Goal: Register for event/course

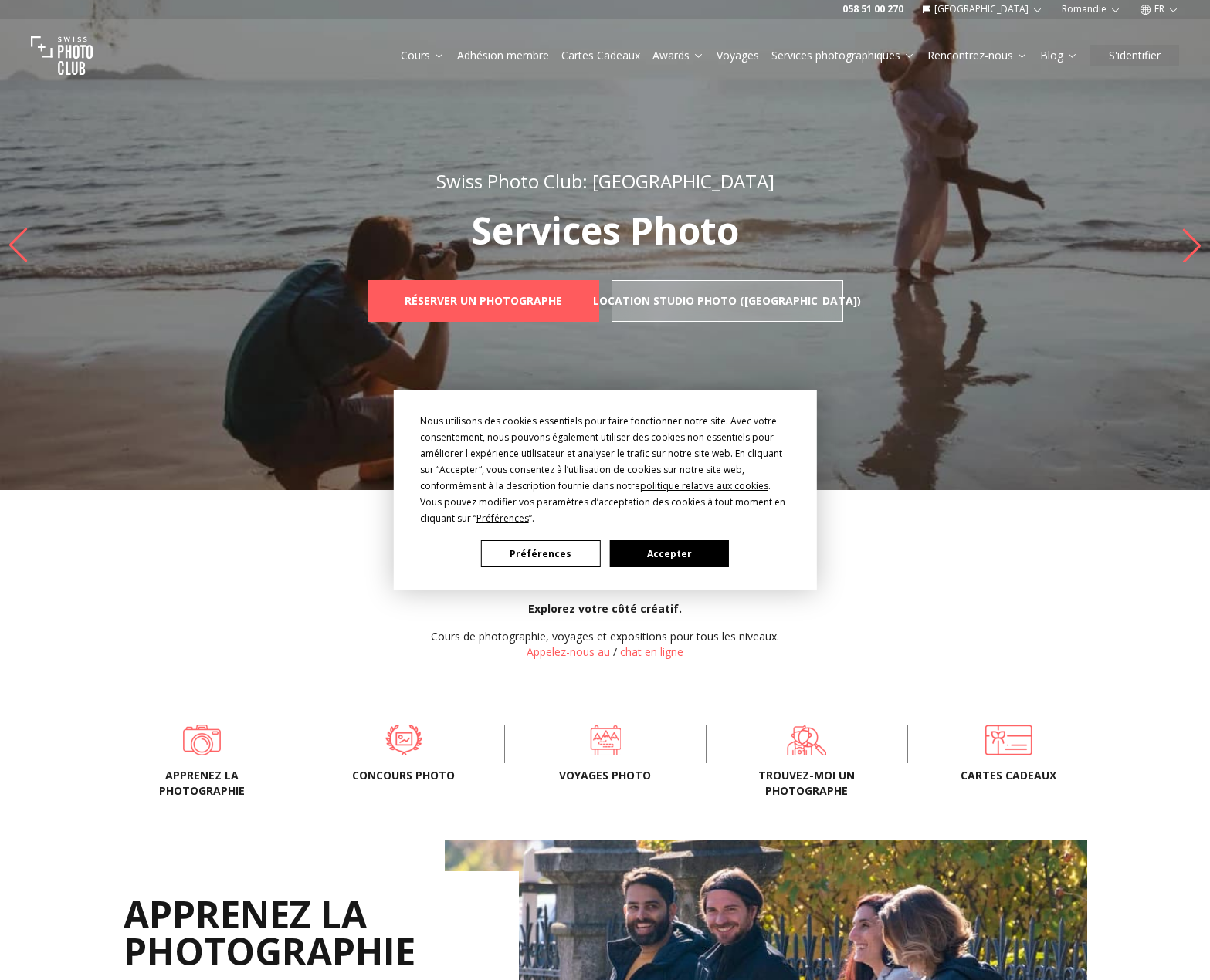
click at [679, 549] on button "Accepter" at bounding box center [669, 553] width 119 height 27
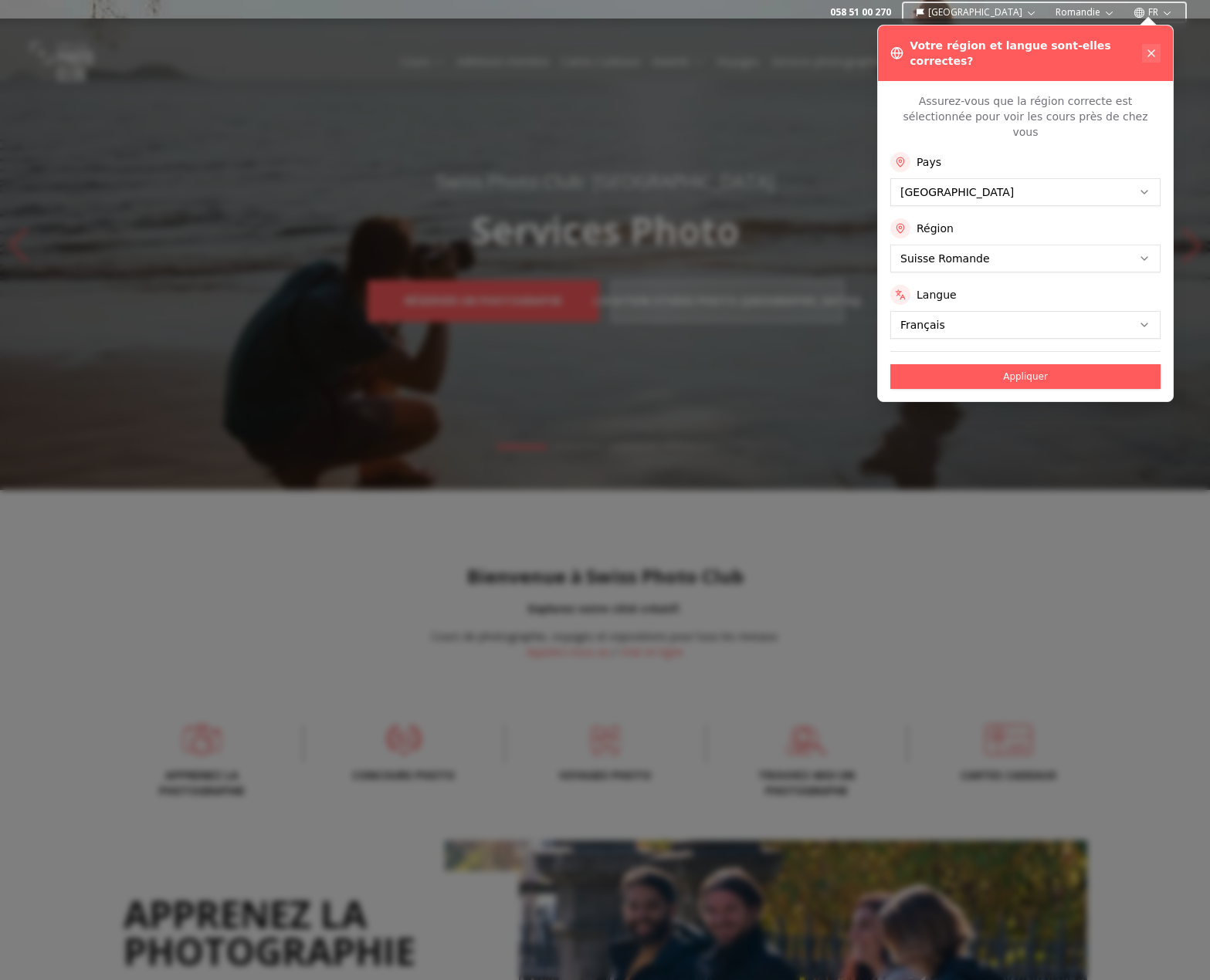
click at [1151, 49] on icon at bounding box center [1151, 53] width 12 height 12
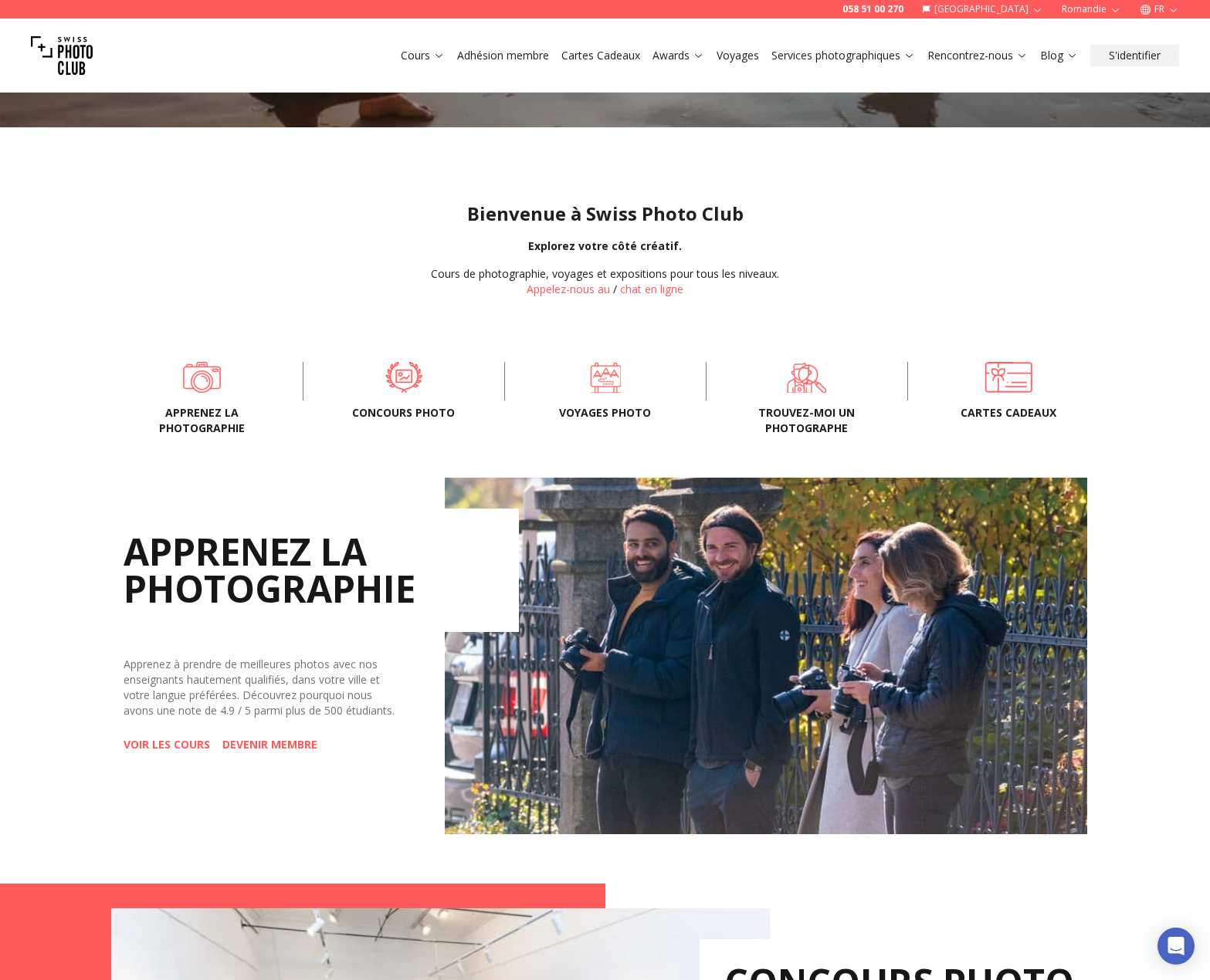
scroll to position [463, 0]
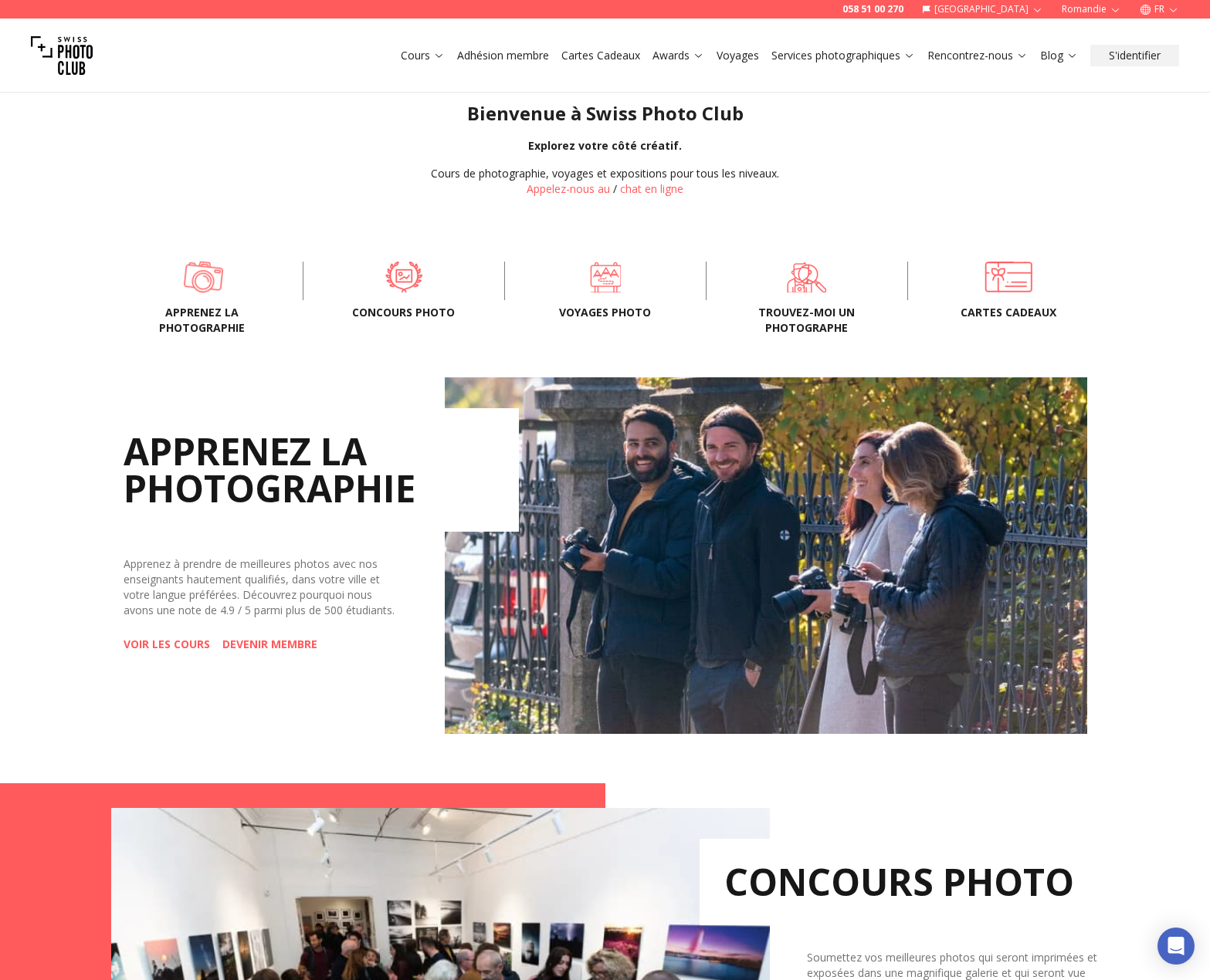
click at [211, 284] on span at bounding box center [203, 277] width 153 height 46
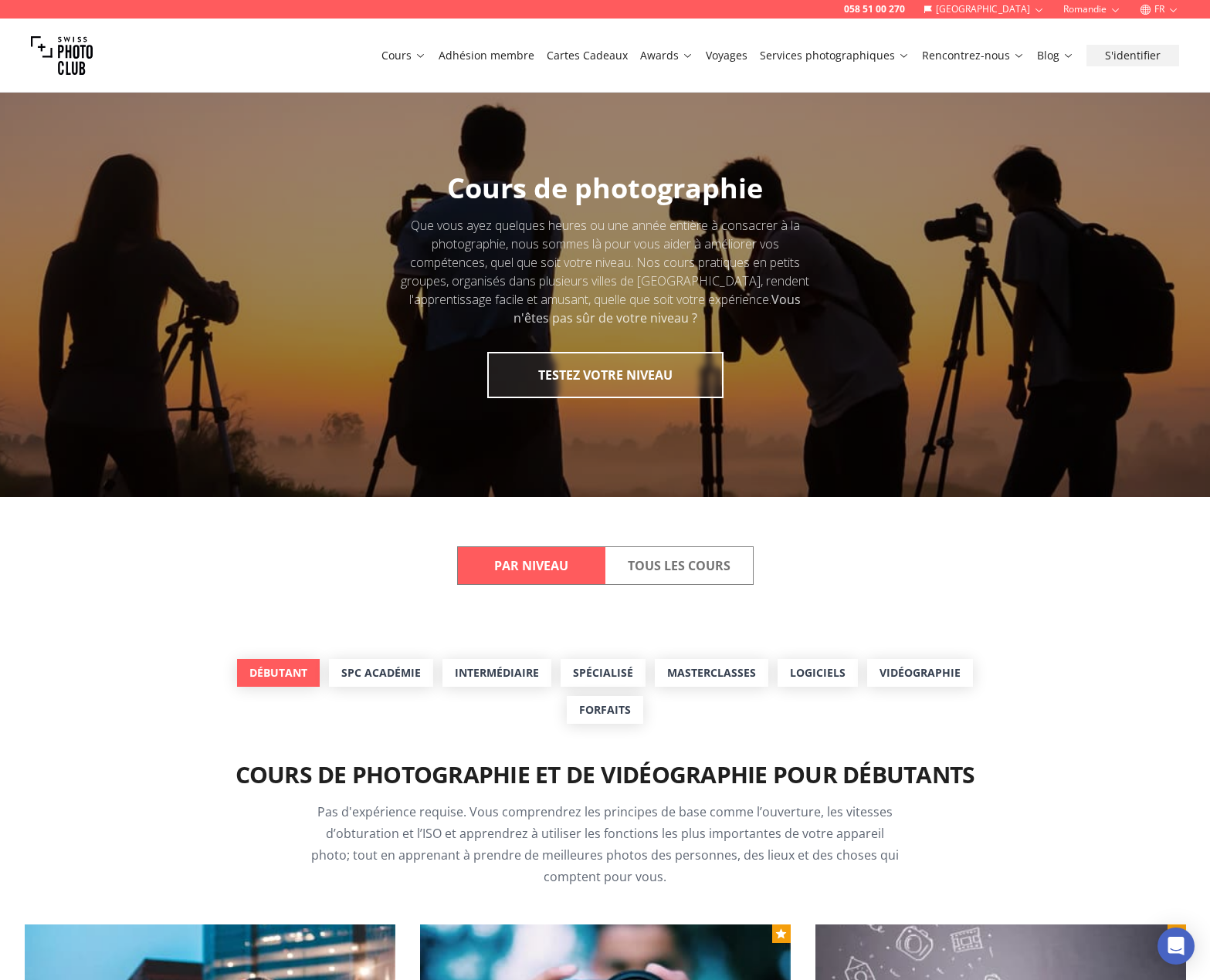
click at [298, 671] on link "Débutant" at bounding box center [279, 673] width 82 height 28
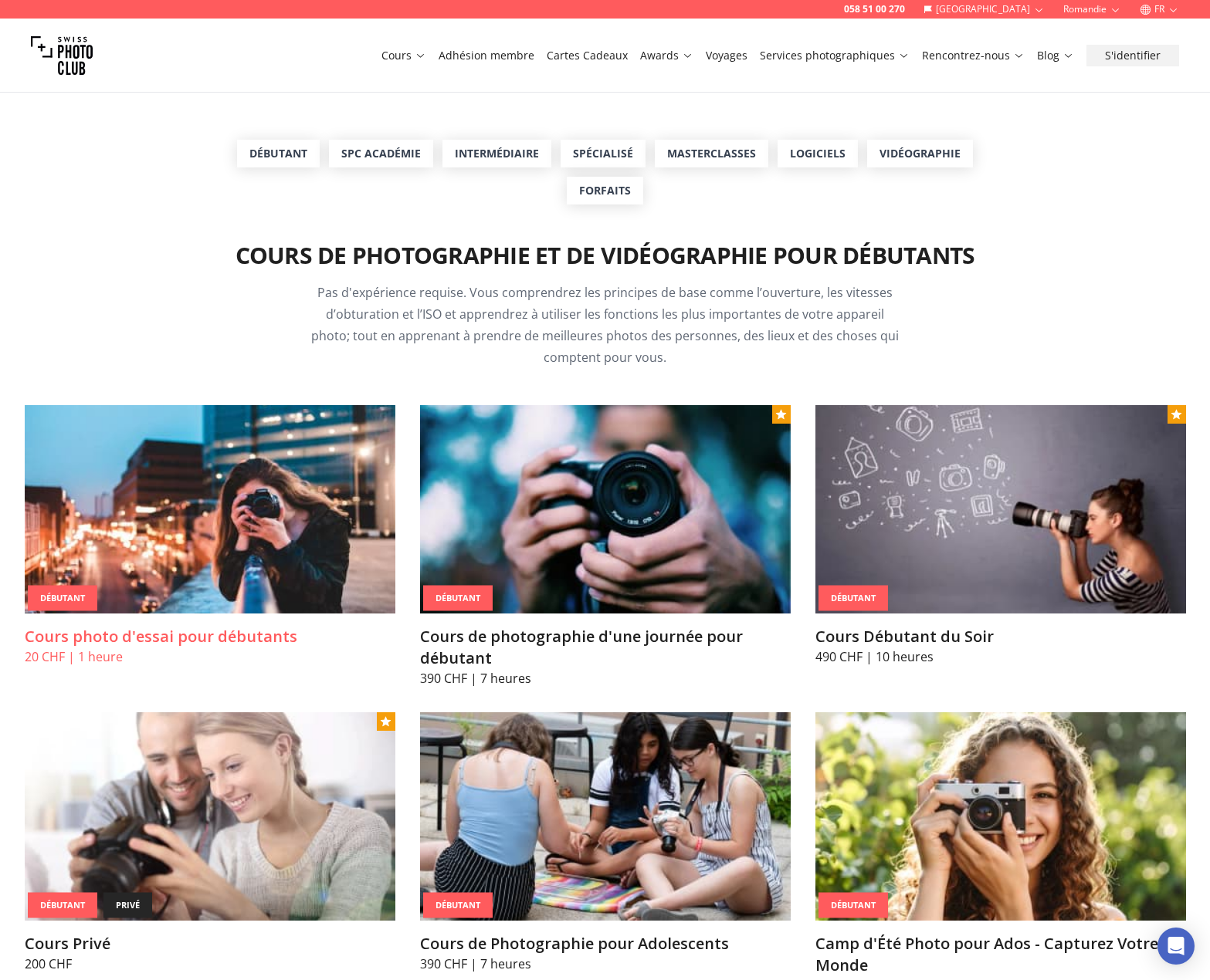
scroll to position [650, 0]
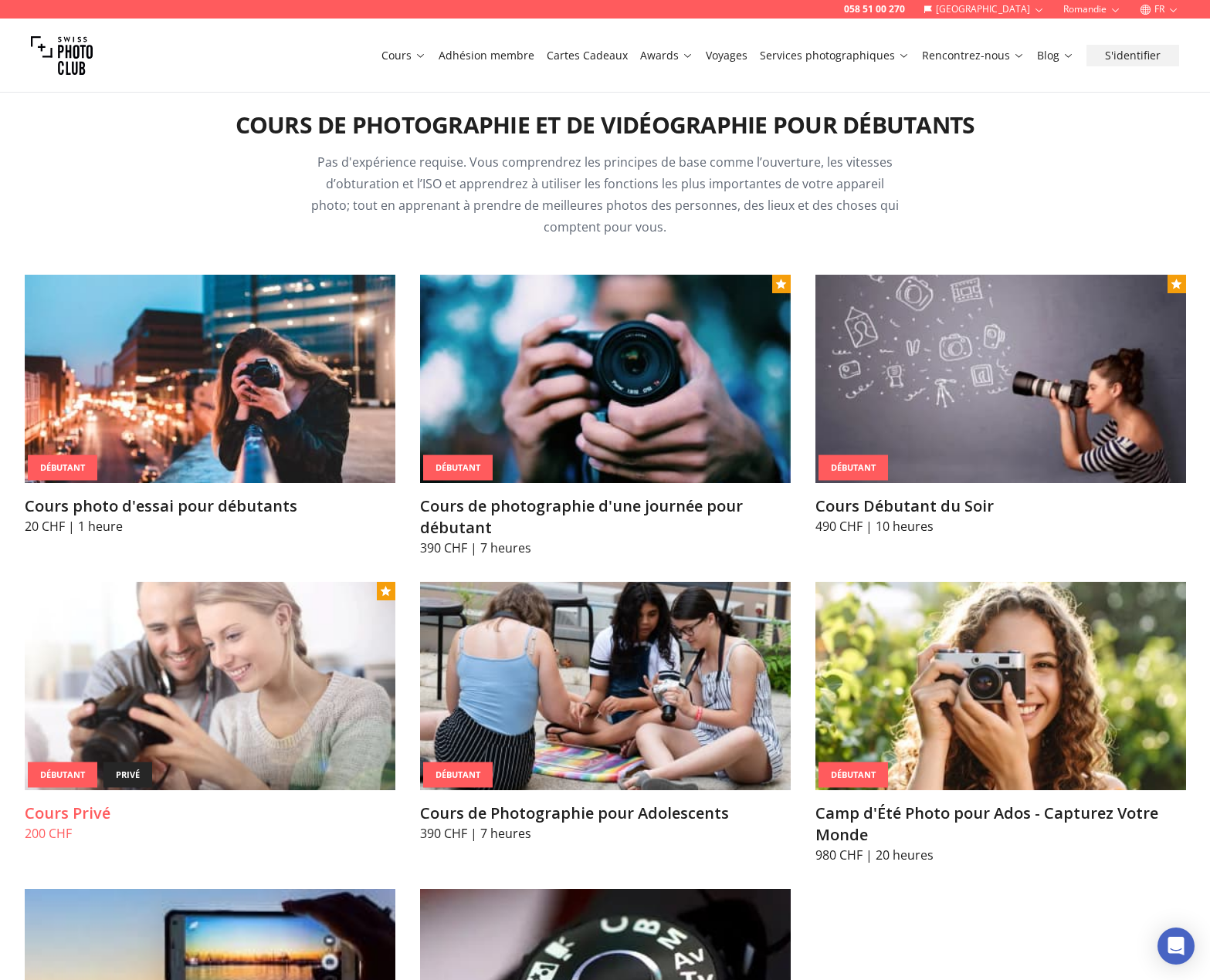
click at [218, 724] on img at bounding box center [209, 686] width 371 height 208
